Goal: Book appointment/travel/reservation

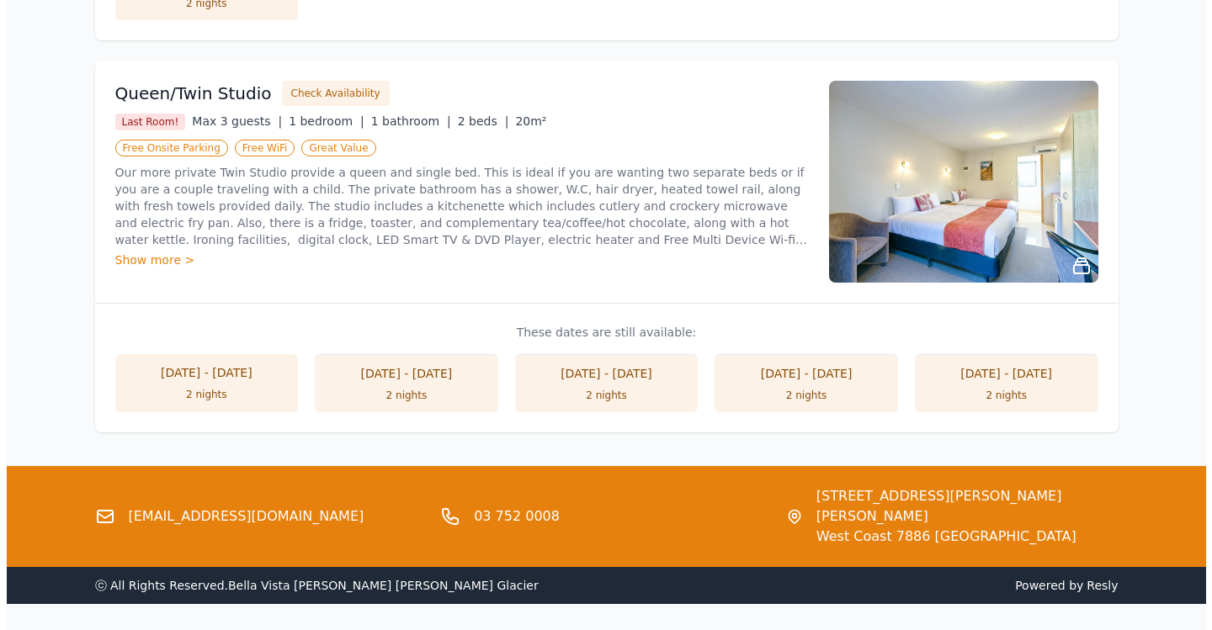
scroll to position [1886, 0]
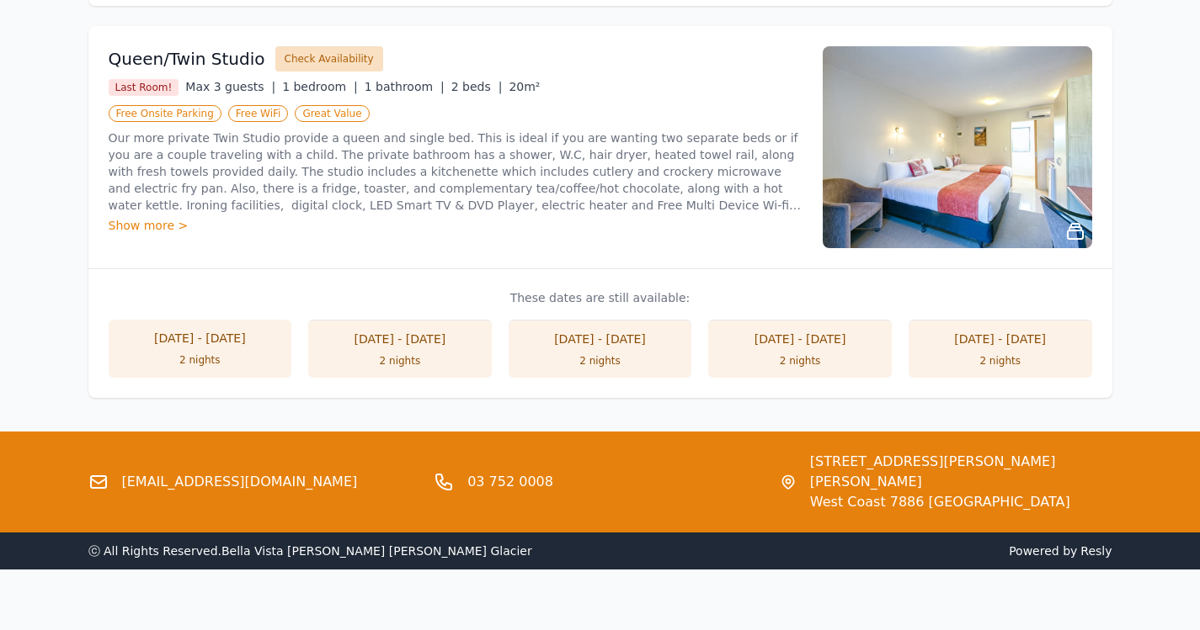
click at [313, 56] on button "Check Availability" at bounding box center [329, 58] width 108 height 25
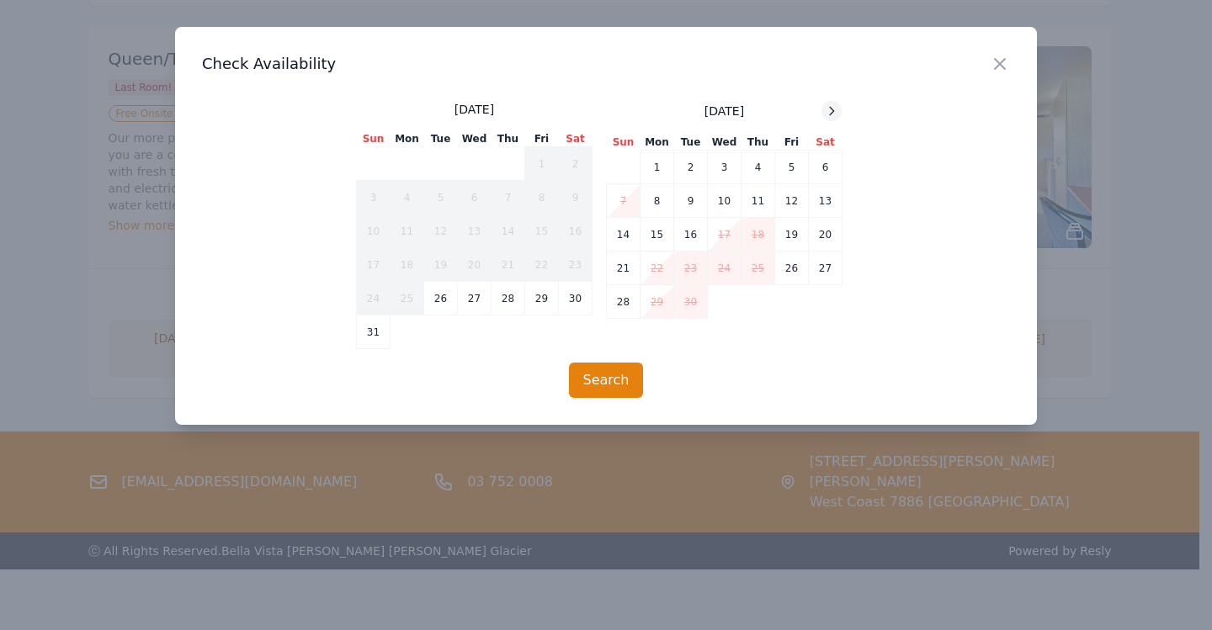
click at [833, 112] on icon at bounding box center [832, 111] width 4 height 8
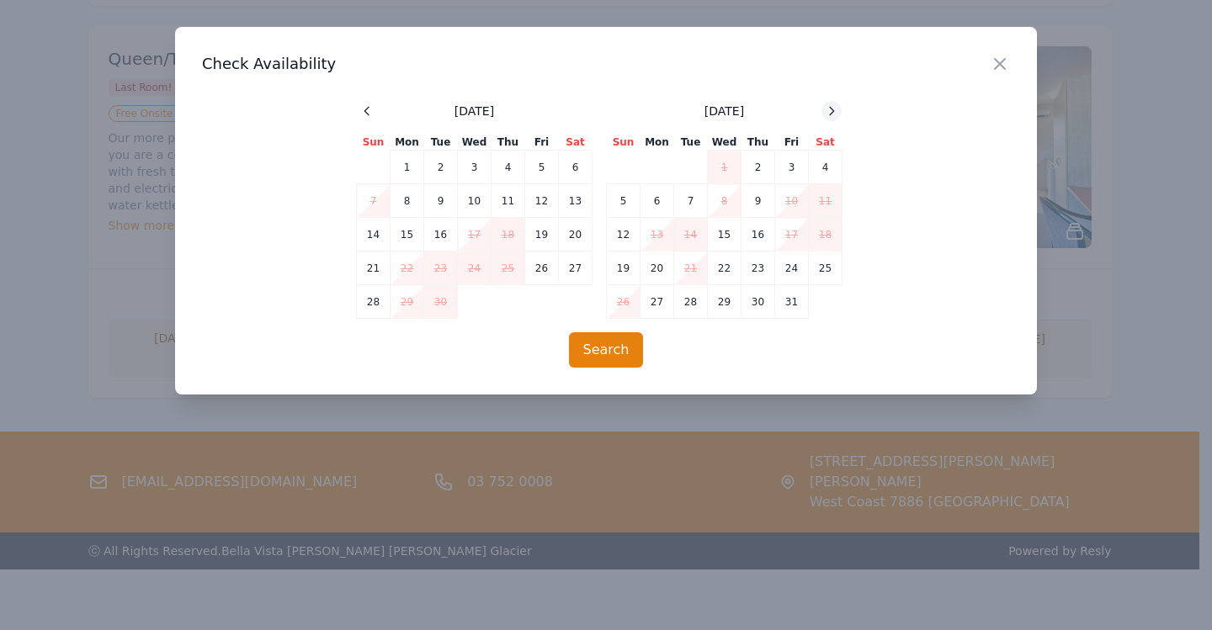
click at [833, 112] on icon at bounding box center [832, 111] width 4 height 8
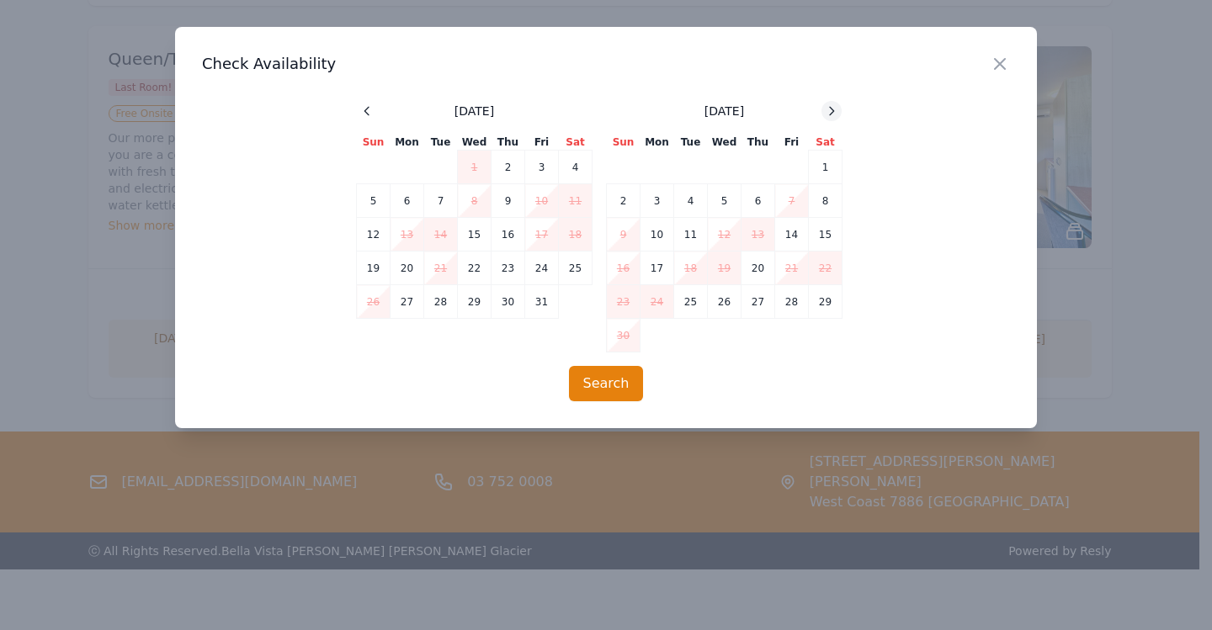
click at [833, 112] on icon at bounding box center [832, 111] width 4 height 8
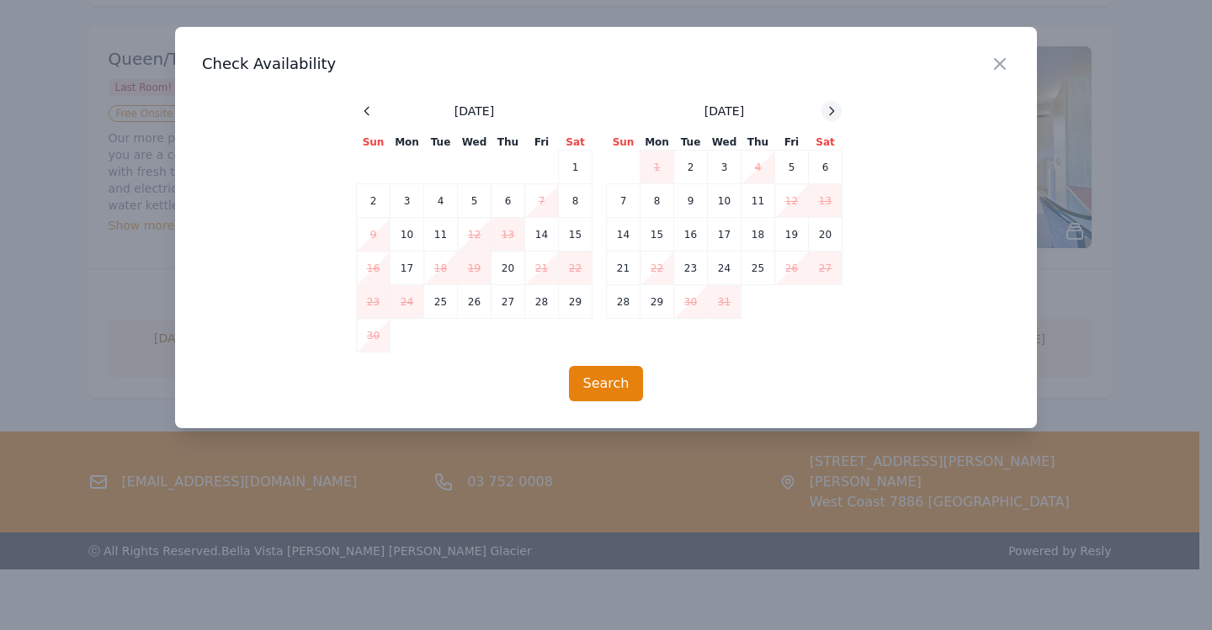
click at [833, 111] on icon at bounding box center [831, 110] width 13 height 13
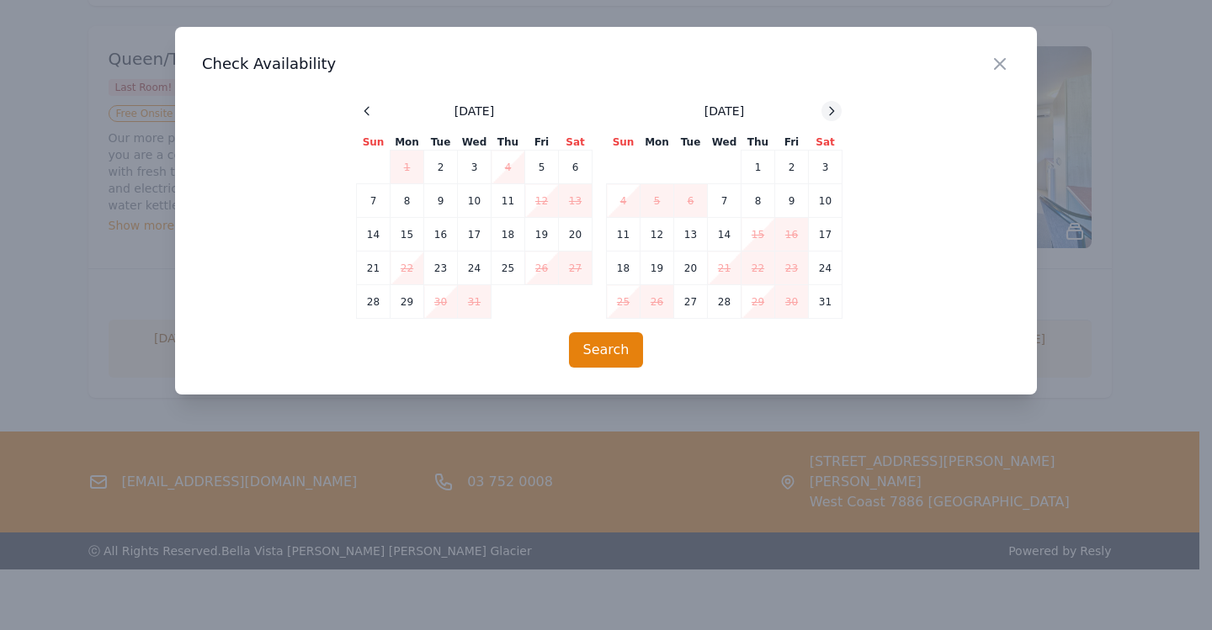
click at [833, 111] on icon at bounding box center [831, 110] width 13 height 13
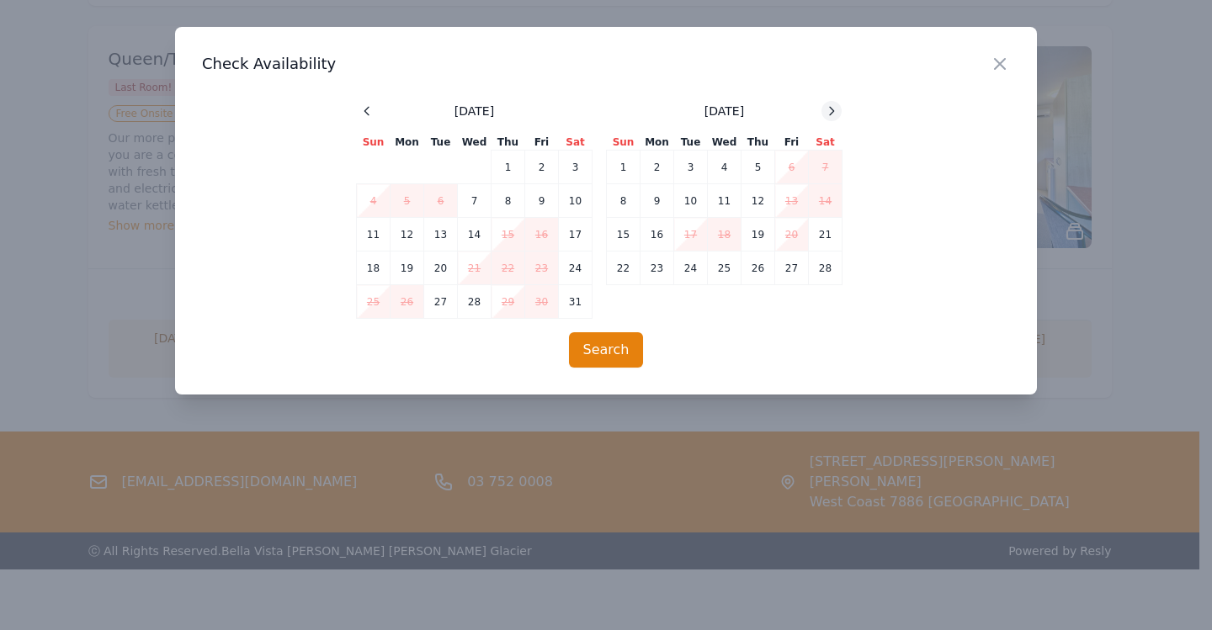
click at [833, 110] on icon at bounding box center [831, 110] width 13 height 13
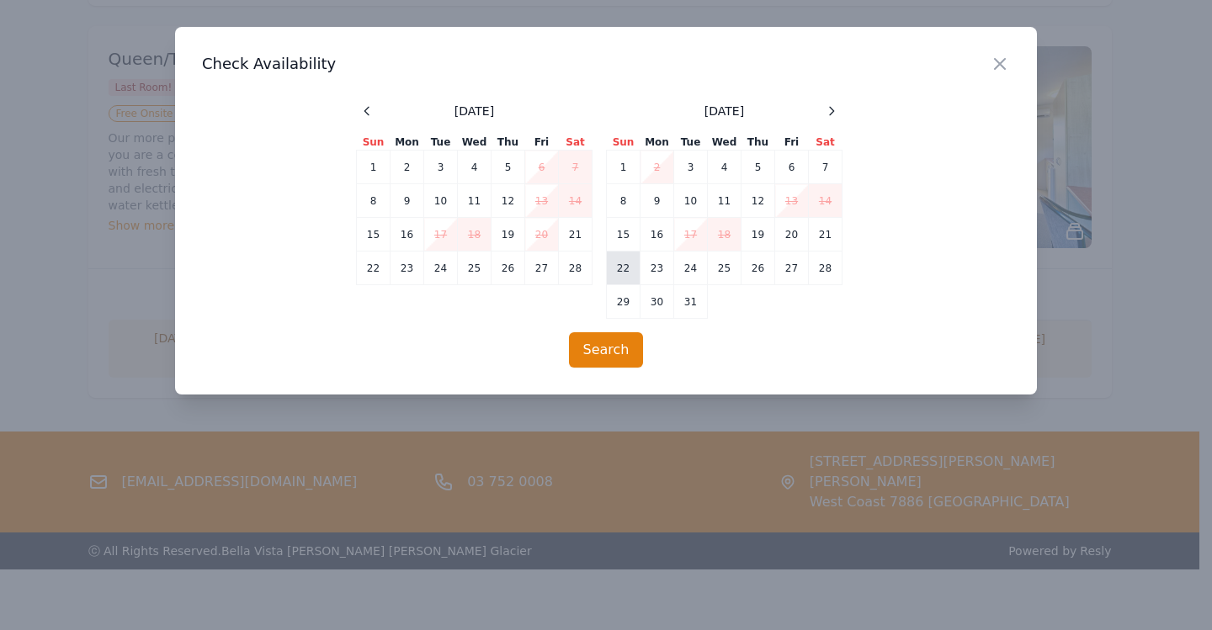
click at [624, 268] on td "22" at bounding box center [624, 269] width 34 height 34
click at [590, 351] on button "Search" at bounding box center [606, 350] width 75 height 35
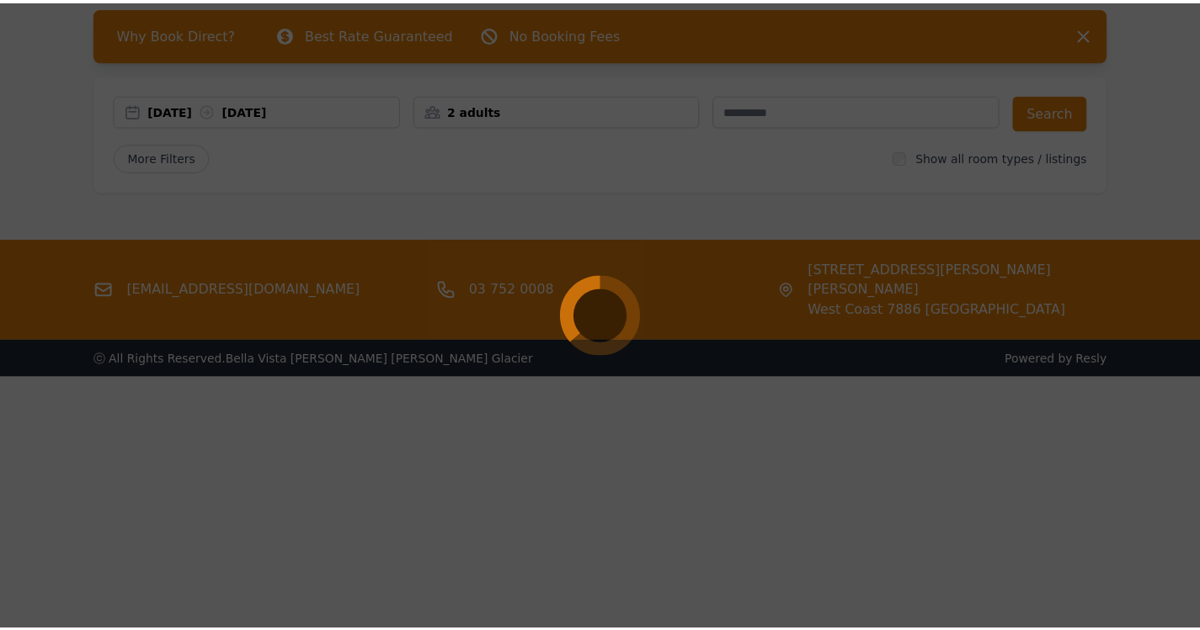
scroll to position [81, 0]
